Goal: Check status

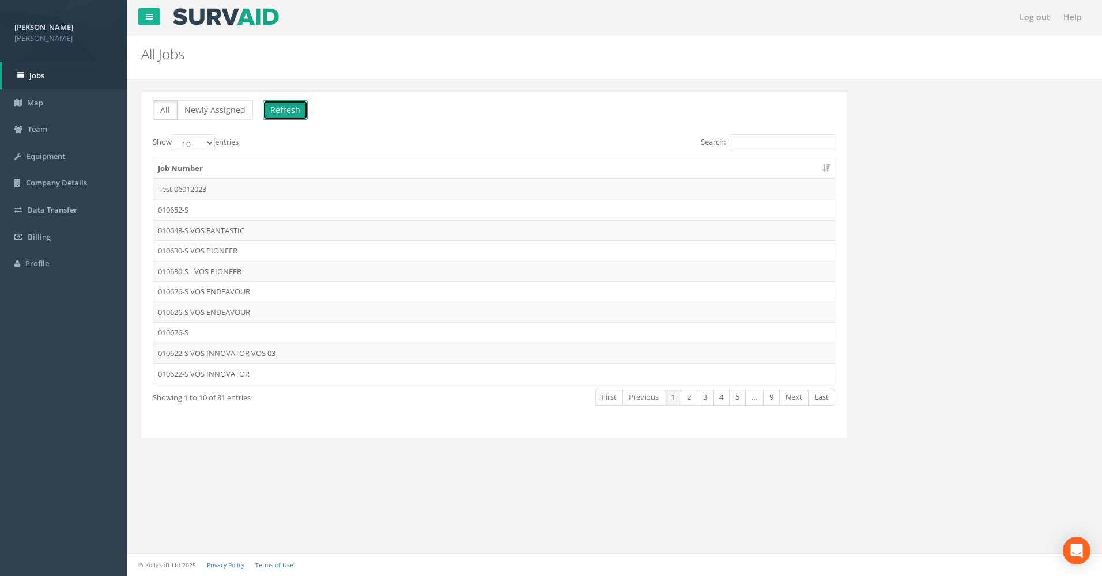
click at [283, 105] on button "Refresh" at bounding box center [285, 110] width 45 height 20
click at [236, 229] on td "010648-S VOS FANTASTIC" at bounding box center [493, 230] width 681 height 21
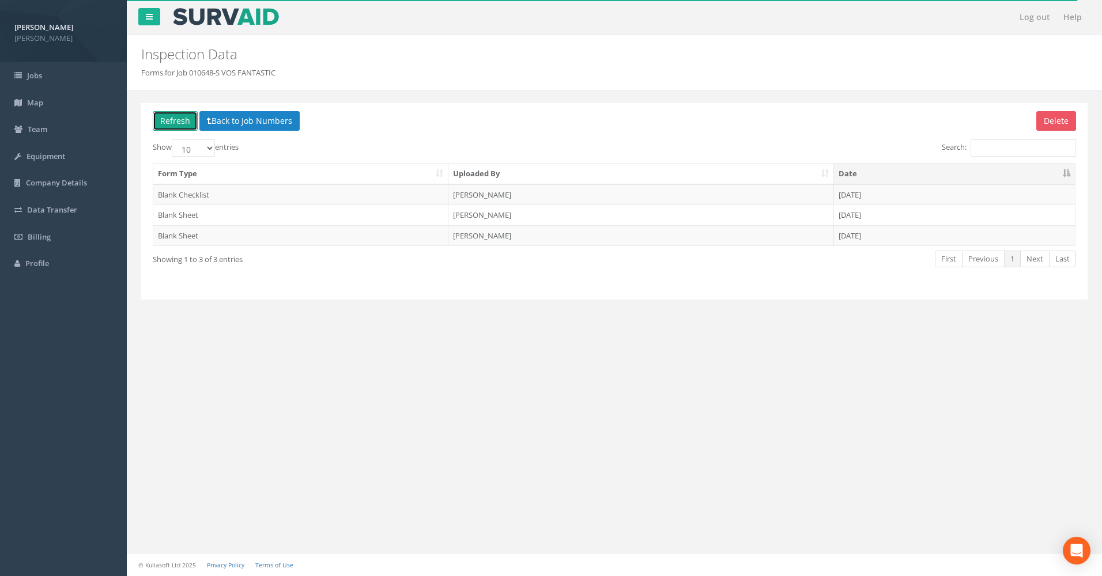
click at [165, 120] on button "Refresh" at bounding box center [175, 121] width 45 height 20
click at [168, 120] on button "Refresh" at bounding box center [175, 121] width 45 height 20
click at [233, 124] on button "Back to Job Numbers" at bounding box center [249, 121] width 100 height 20
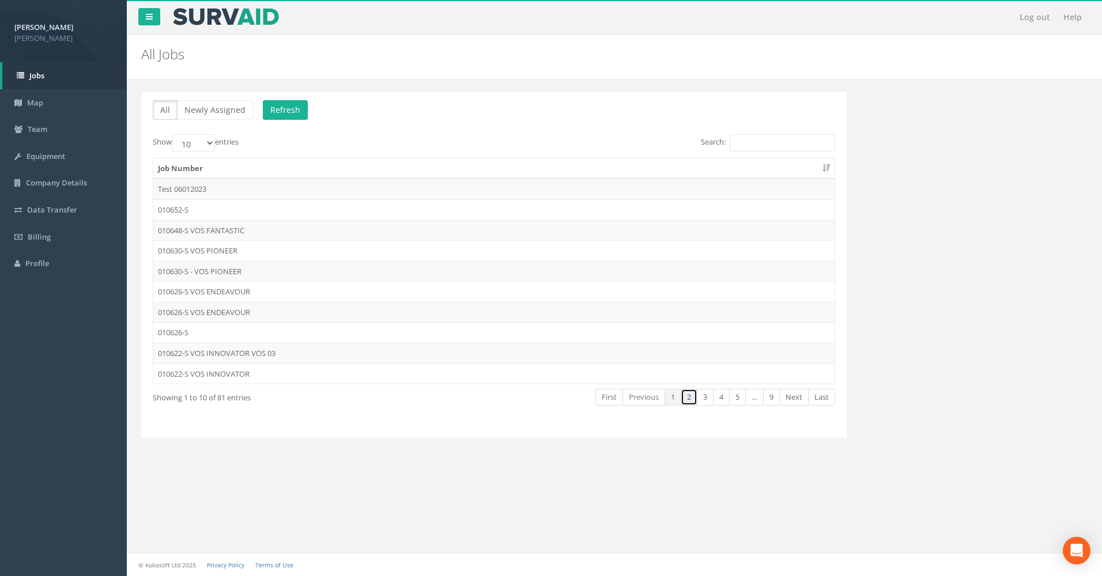
click at [691, 400] on link "2" at bounding box center [688, 397] width 17 height 17
click at [709, 404] on link "3" at bounding box center [705, 397] width 17 height 17
click at [690, 401] on link "2" at bounding box center [688, 397] width 17 height 17
